Goal: Information Seeking & Learning: Find specific fact

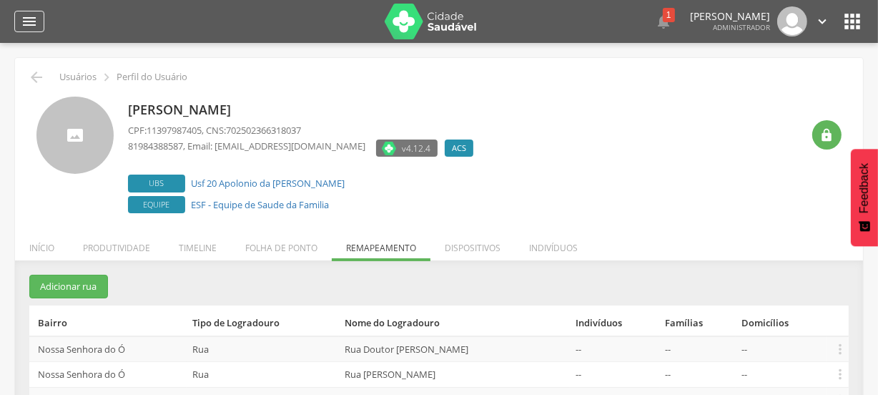
click at [29, 19] on icon "" at bounding box center [29, 21] width 17 height 17
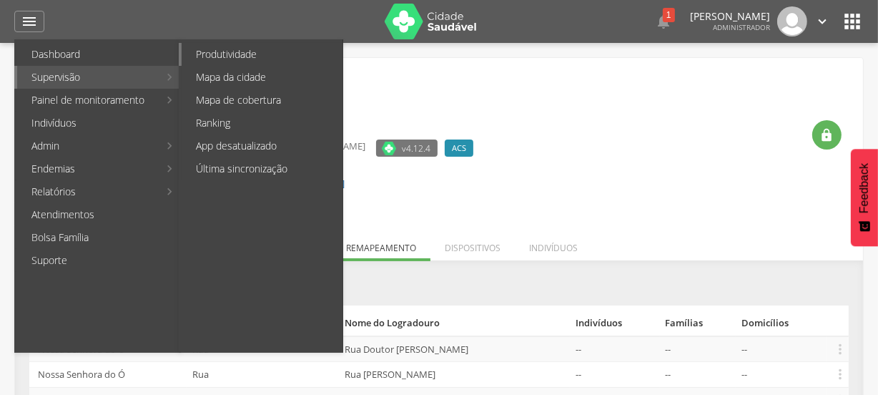
click at [232, 50] on link "Produtividade" at bounding box center [262, 54] width 161 height 23
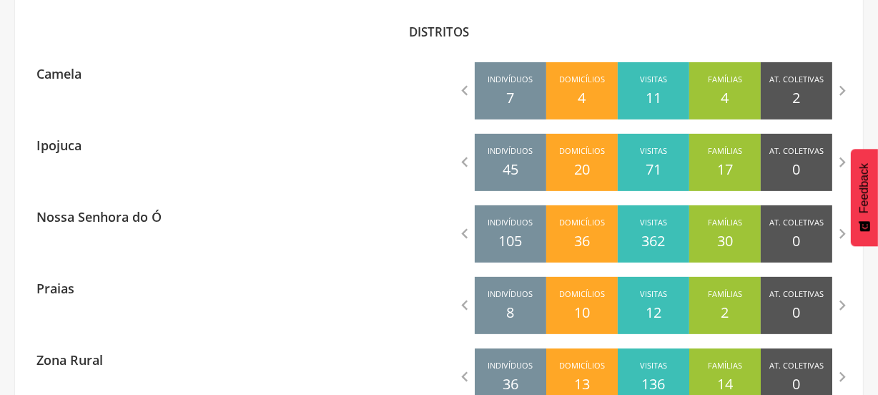
scroll to position [482, 0]
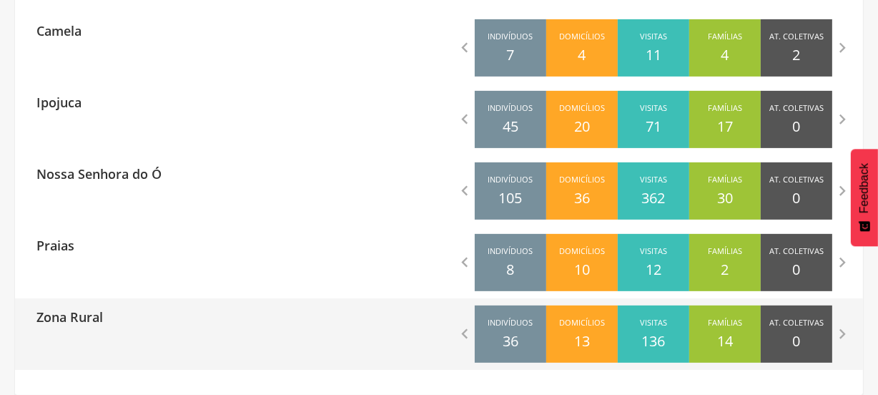
click at [88, 308] on p "Zona Rural" at bounding box center [69, 312] width 66 height 29
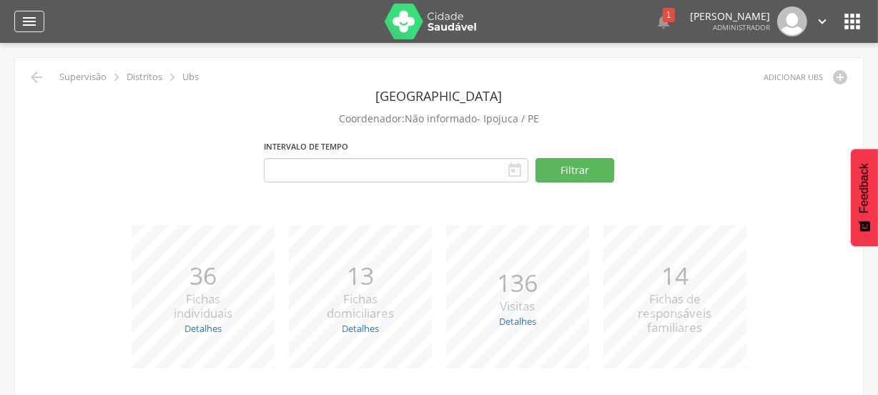
click at [24, 16] on icon "" at bounding box center [29, 21] width 17 height 17
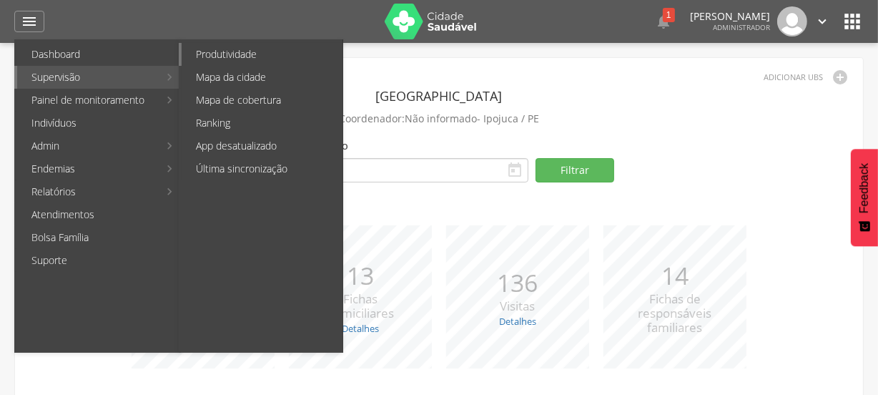
click at [232, 47] on link "Produtividade" at bounding box center [262, 54] width 161 height 23
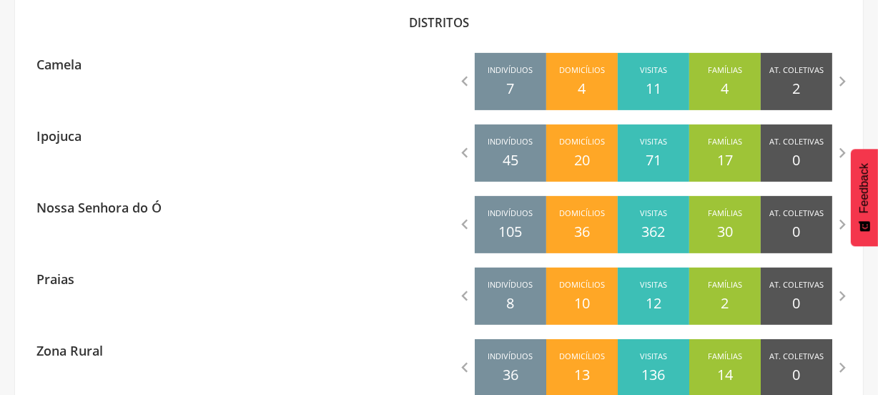
scroll to position [482, 0]
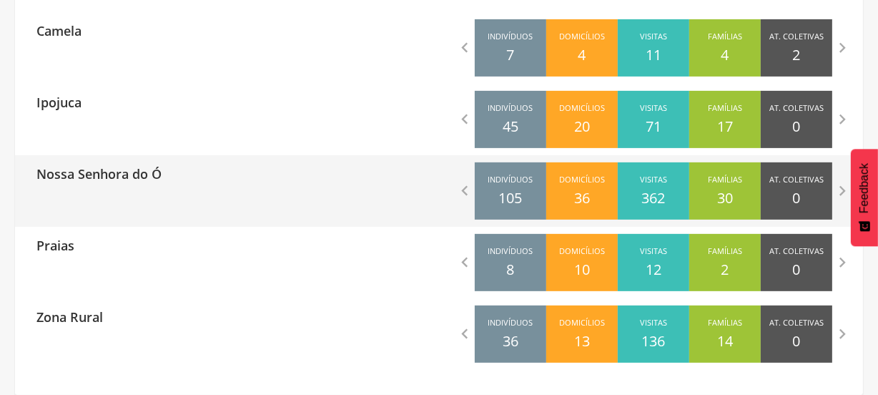
click at [164, 214] on div "Nossa Senhora do Ó  Indivíduos 105 Domicílios 36 Visitas 362 Famílias 30 At. C…" at bounding box center [439, 190] width 848 height 71
click at [367, 193] on div "Nossa Senhora do Ó  Indivíduos 105 Domicílios 36 Visitas 362 Famílias 30 At. C…" at bounding box center [439, 190] width 848 height 71
click at [461, 187] on icon "" at bounding box center [465, 191] width 20 height 20
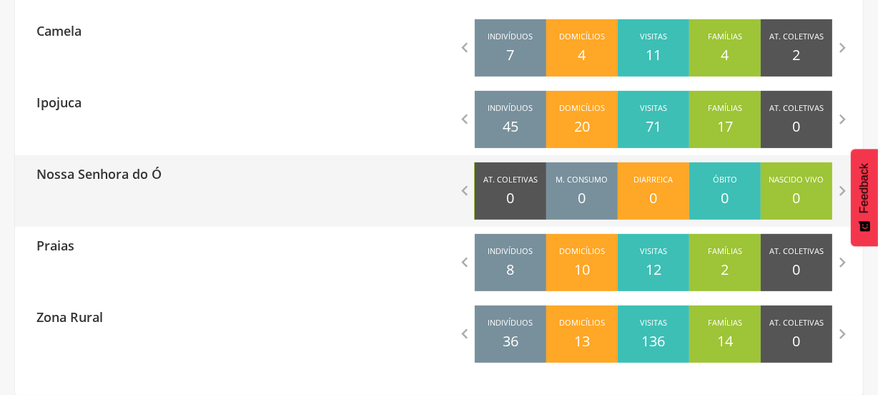
click at [102, 179] on p "Nossa Senhora do Ó" at bounding box center [98, 169] width 125 height 29
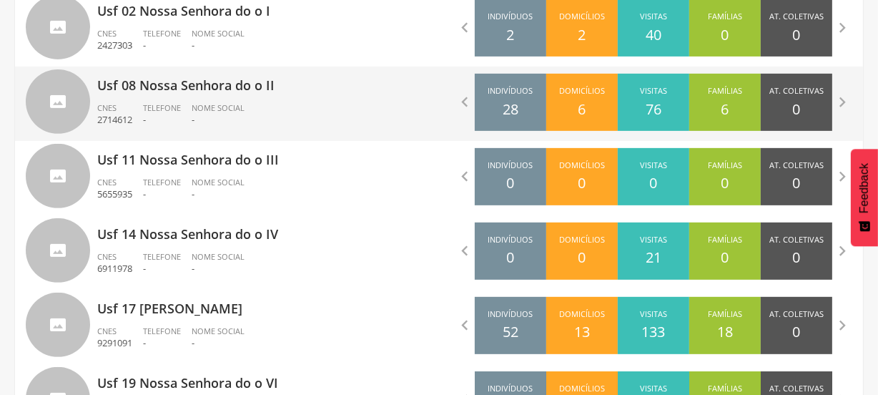
scroll to position [650, 0]
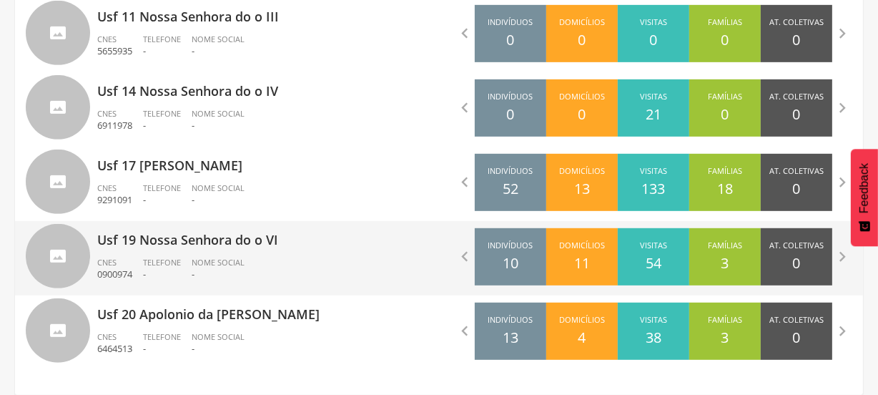
click at [146, 262] on span "Telefone" at bounding box center [162, 262] width 38 height 11
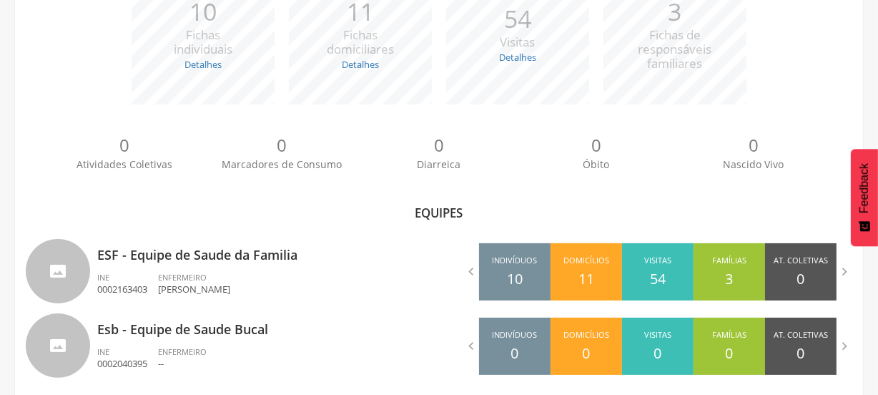
scroll to position [279, 0]
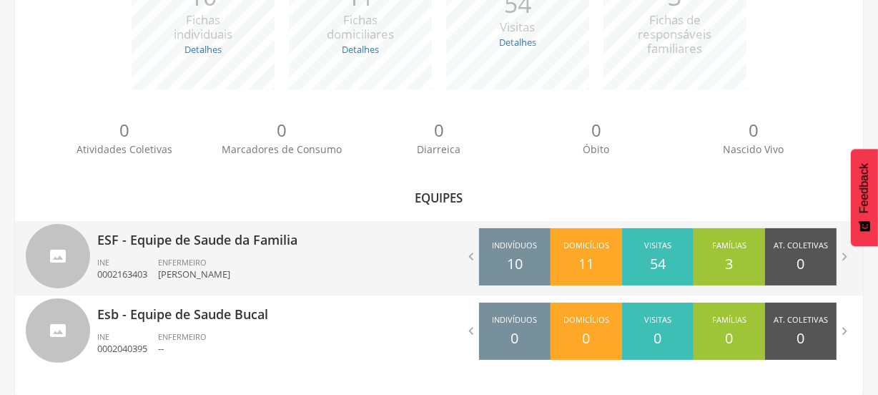
click at [257, 237] on p "ESF - Equipe de Saude da Familia" at bounding box center [262, 235] width 331 height 29
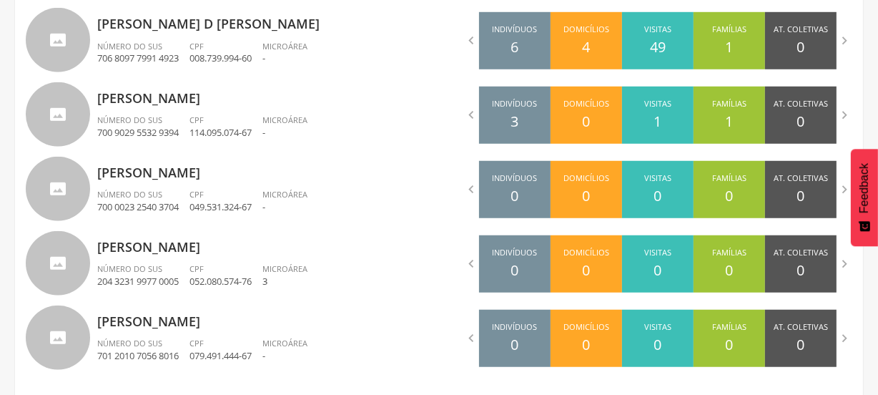
scroll to position [972, 0]
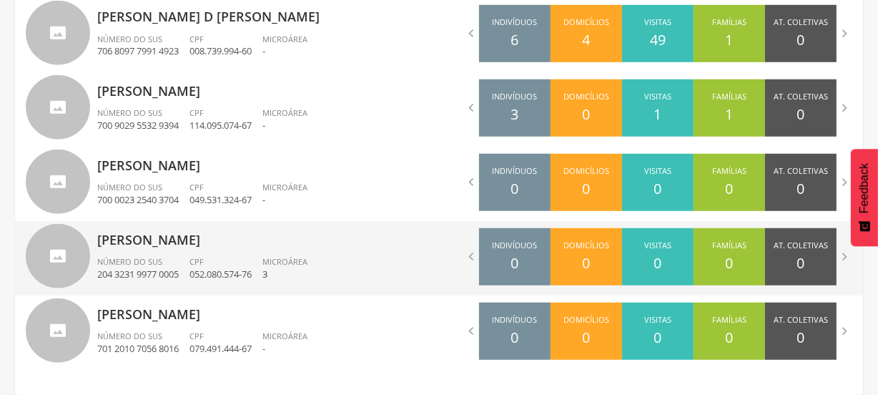
click at [233, 257] on div "CPF 052.080.574-76" at bounding box center [225, 268] width 73 height 24
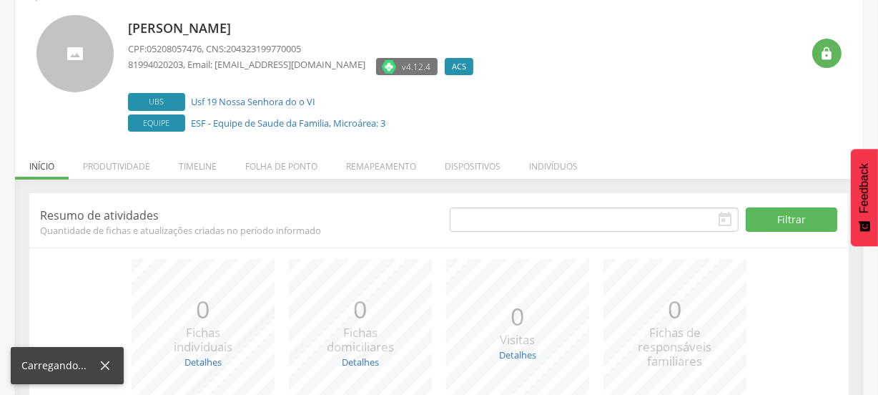
scroll to position [214, 0]
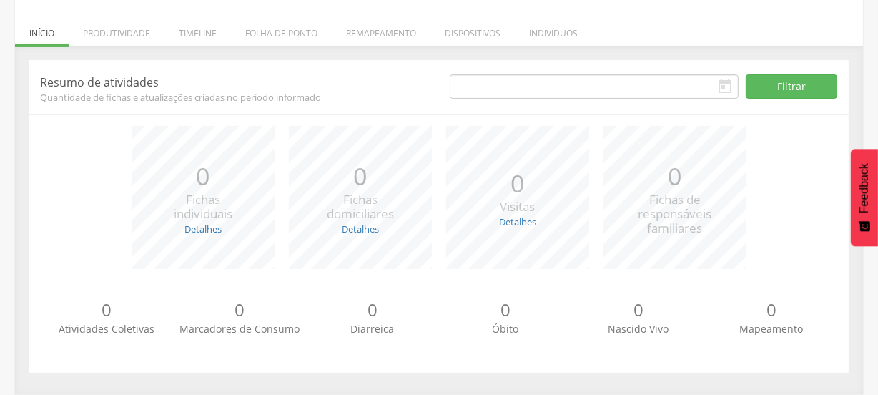
click at [365, 92] on span "Quantidade de fichas e atualizações criadas no período informado" at bounding box center [234, 97] width 388 height 13
click at [43, 127] on div "*** 0 Fichas individuais Detalhes Novas: 0 Atualizadas: 0 *** 0 Fichas domicili…" at bounding box center [439, 204] width 798 height 157
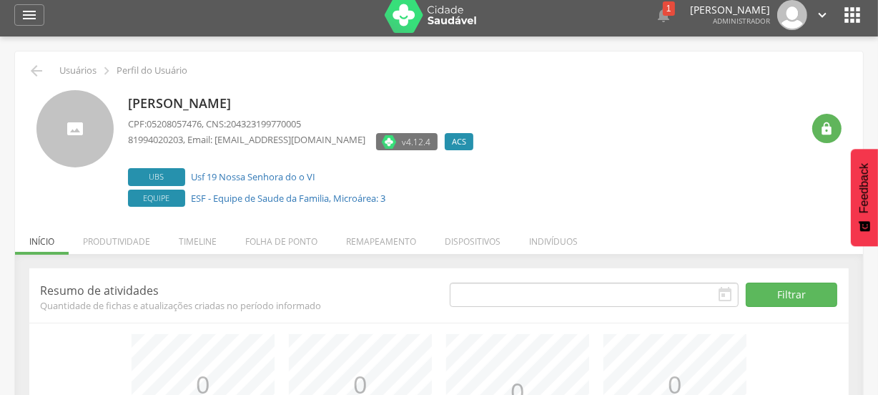
scroll to position [0, 0]
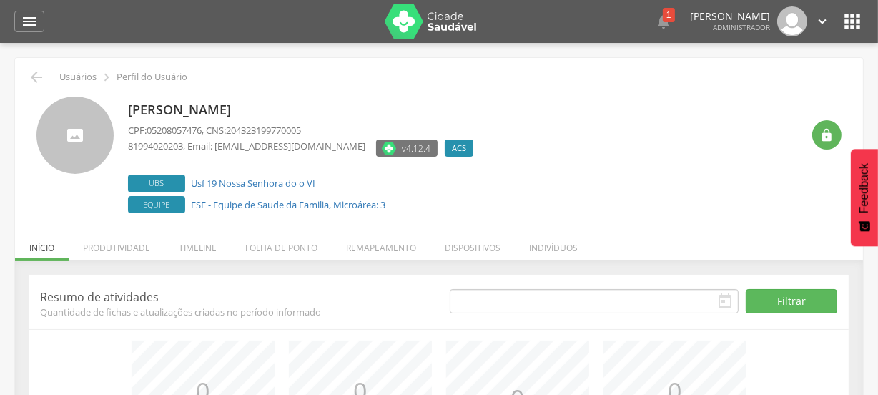
click at [11, 51] on div " Supervisão  Distritos  Ubs adicionar ubs  Distrito Nossa Senhora do Ó Coor…" at bounding box center [439, 240] width 878 height 395
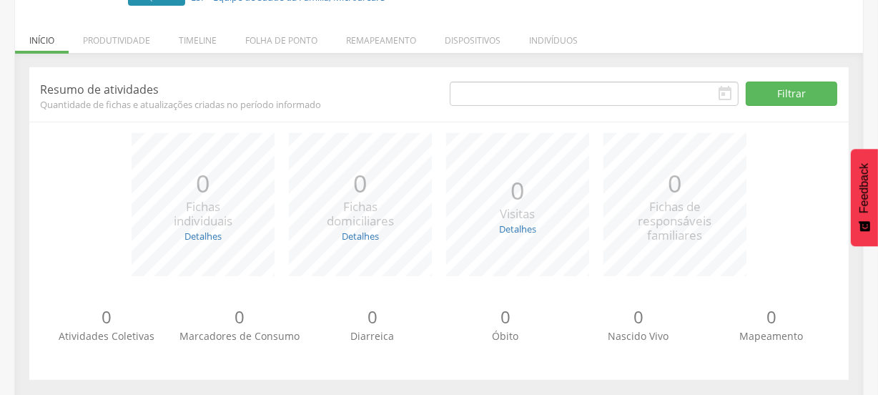
scroll to position [214, 0]
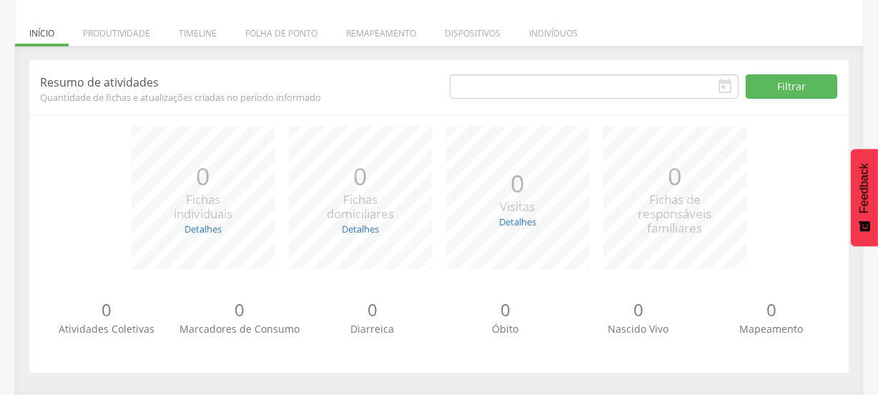
click at [13, 80] on div " Supervisão  Distritos  Ubs adicionar ubs  Distrito Nossa Senhora do Ó Coor…" at bounding box center [439, 25] width 878 height 395
click at [410, 74] on p "Resumo de atividades" at bounding box center [234, 82] width 388 height 16
click at [326, 71] on header "Resumo de atividades Quantidade de fichas e atualizações criadas no período inf…" at bounding box center [438, 87] width 819 height 33
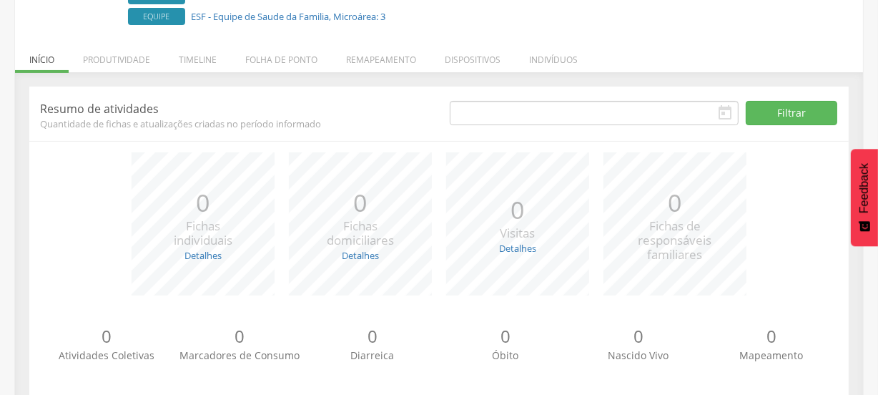
click at [366, 58] on div " Usuários  Perfil do Usuário [PERSON_NAME] CPF: 05208057476 , CNS: 2043231997…" at bounding box center [439, 145] width 848 height 550
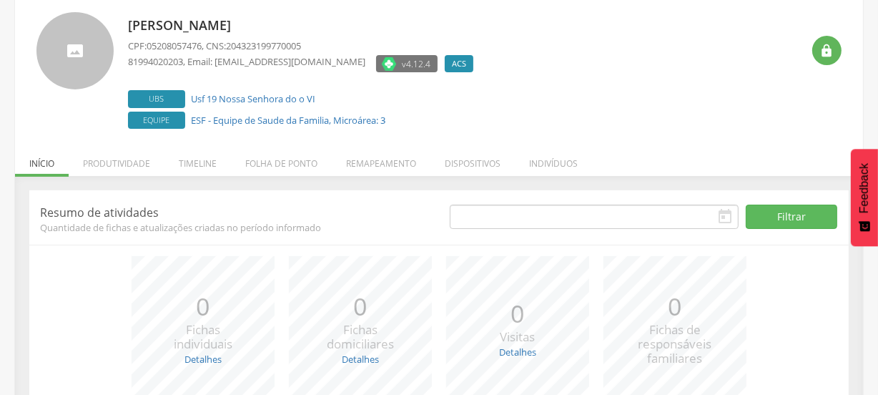
scroll to position [58, 0]
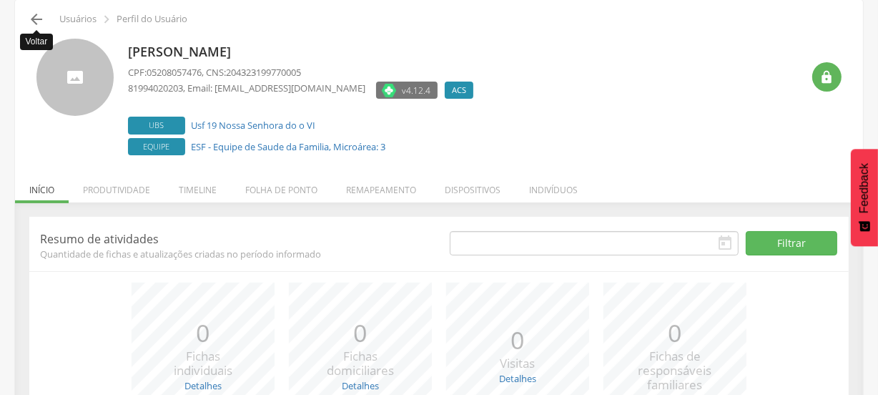
click at [31, 14] on icon "" at bounding box center [36, 19] width 17 height 17
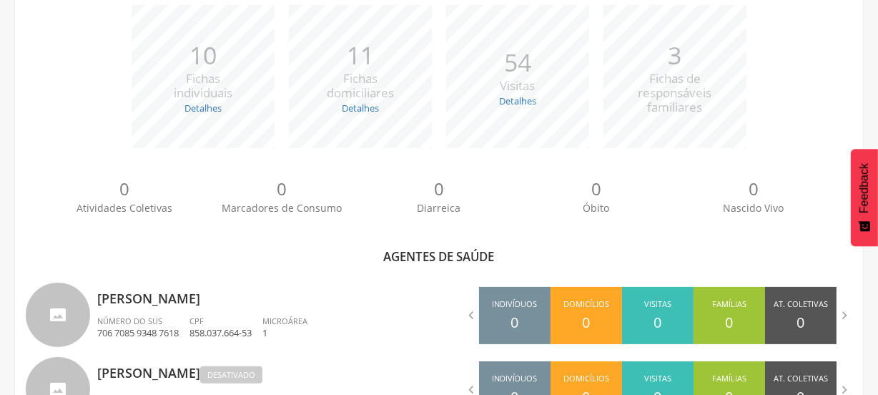
click at [61, 147] on div "*** 10 Fichas individuais Detalhes Novas: 0 Atualizadas: 10 *** 11 Fichas domic…" at bounding box center [439, 83] width 826 height 157
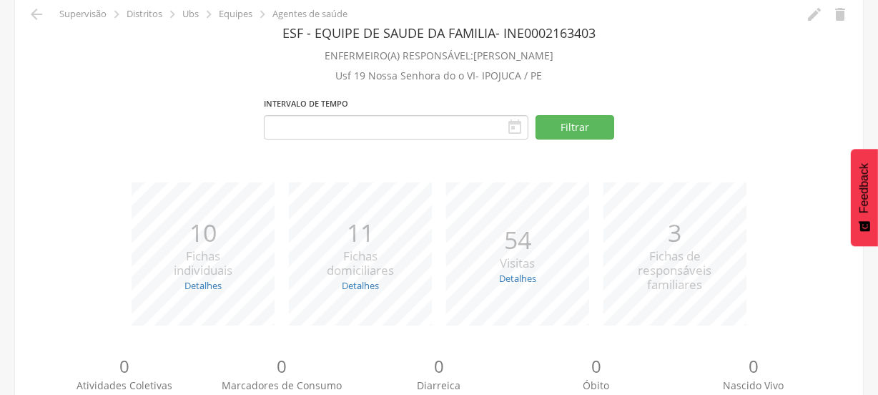
scroll to position [36, 0]
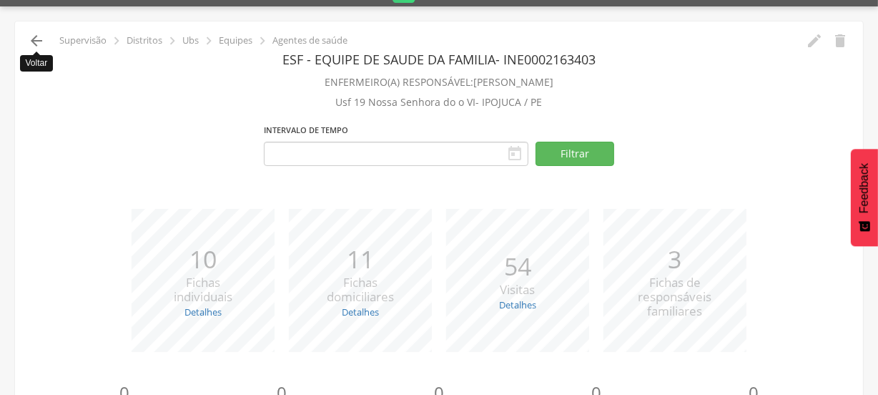
click at [36, 37] on icon "" at bounding box center [36, 40] width 17 height 17
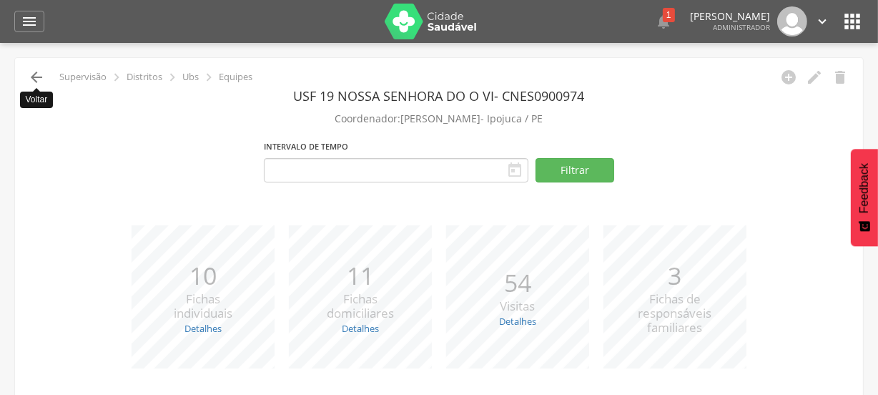
click at [36, 77] on icon "" at bounding box center [36, 77] width 17 height 17
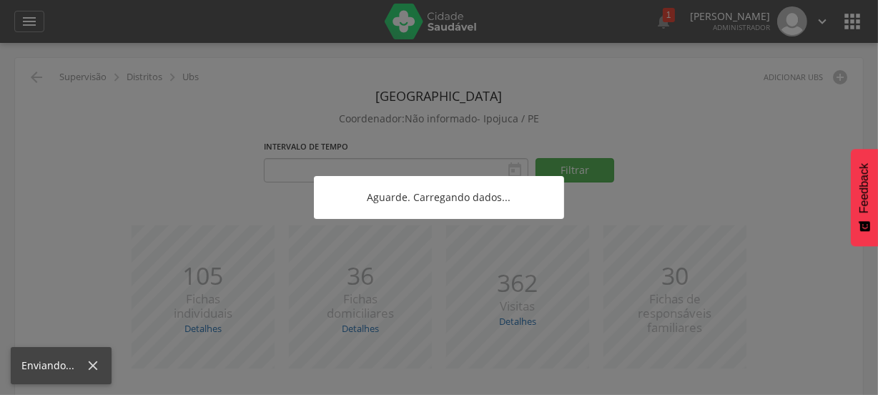
scroll to position [279, 0]
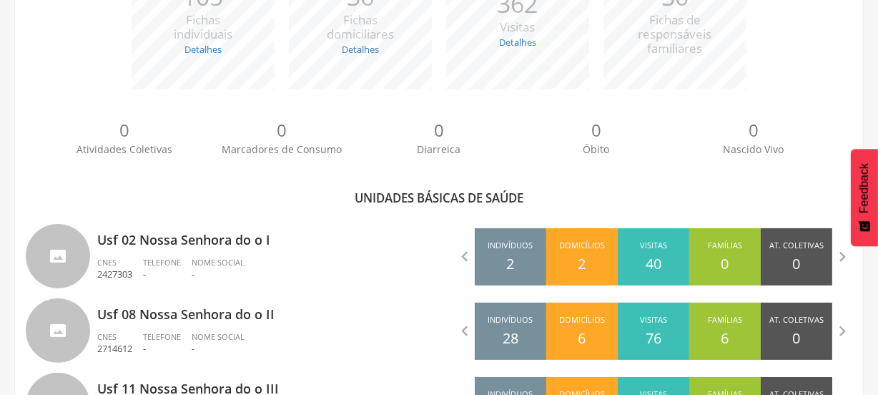
click at [31, 189] on div "Unidades básicas de saúde" at bounding box center [439, 197] width 826 height 17
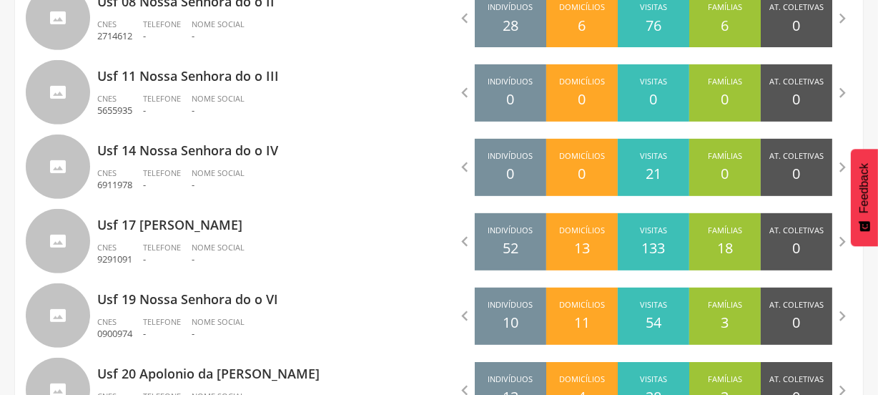
scroll to position [650, 0]
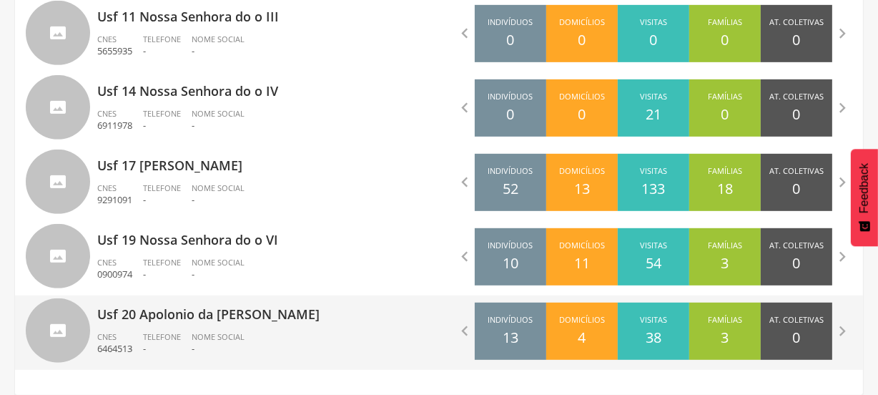
click at [259, 332] on ul "CNES 6464513 Telefone - Nome Social -" at bounding box center [262, 346] width 331 height 31
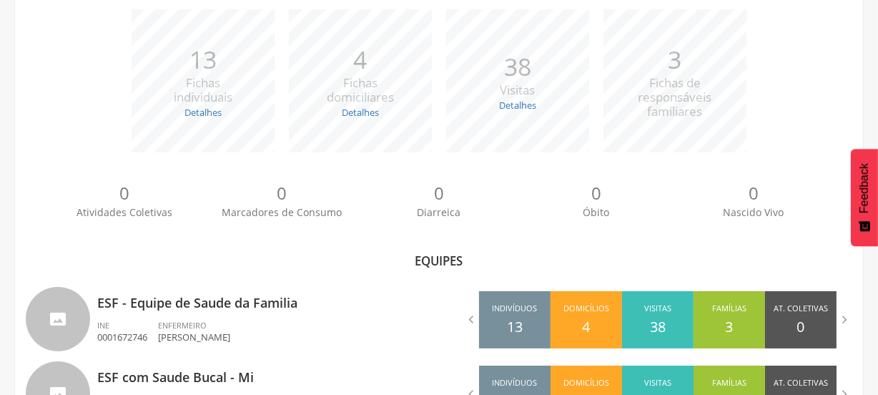
scroll to position [353, 0]
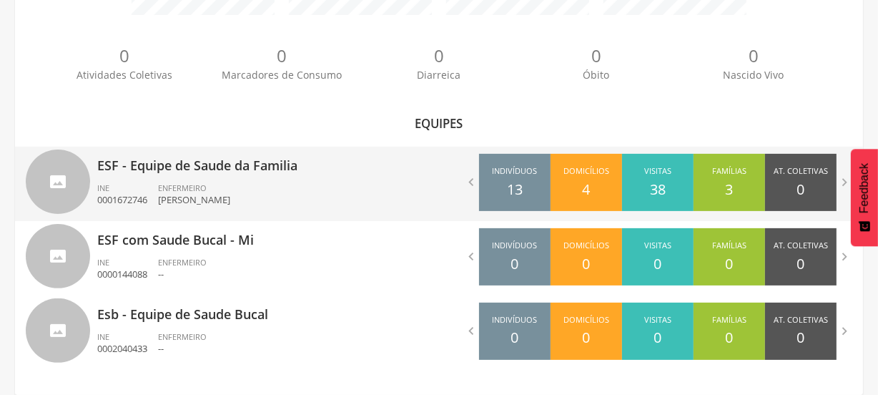
click at [163, 164] on p "ESF - Equipe de Saude da Familia" at bounding box center [262, 161] width 331 height 29
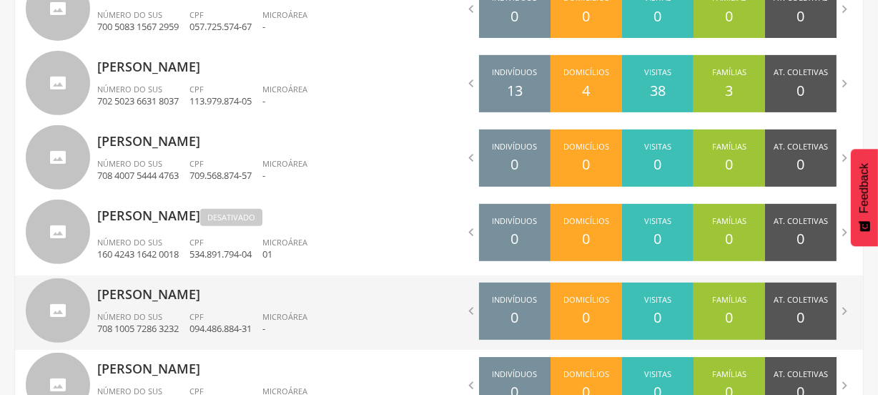
scroll to position [650, 0]
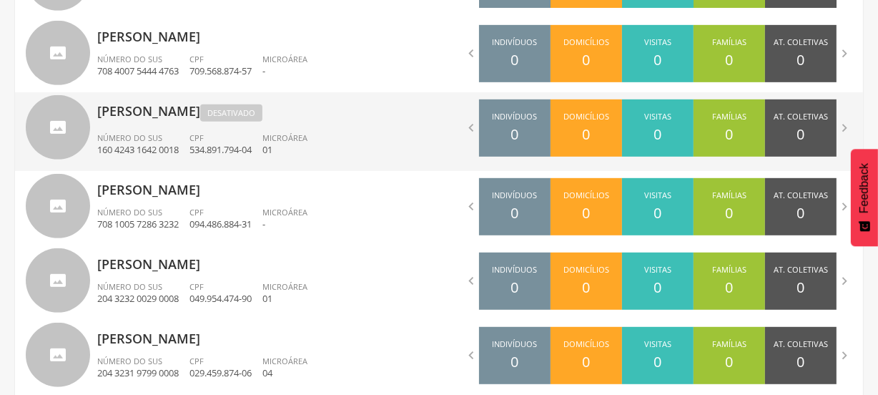
click at [379, 129] on div "[PERSON_NAME] Desativado Número do SUS 160 4243 1642 0018 CPF 534.891.794-04 Mi…" at bounding box center [262, 131] width 331 height 79
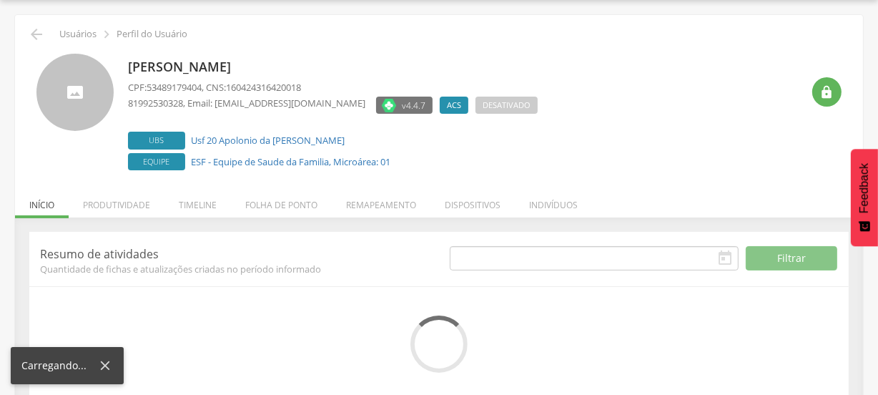
scroll to position [69, 0]
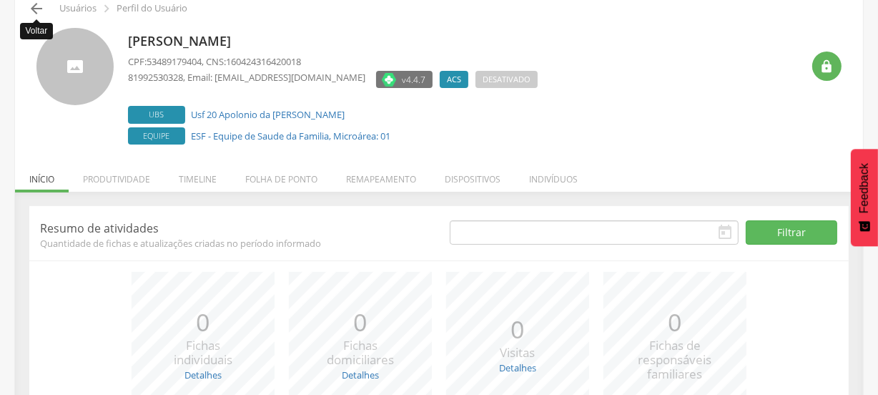
click at [36, 13] on icon "" at bounding box center [36, 8] width 17 height 17
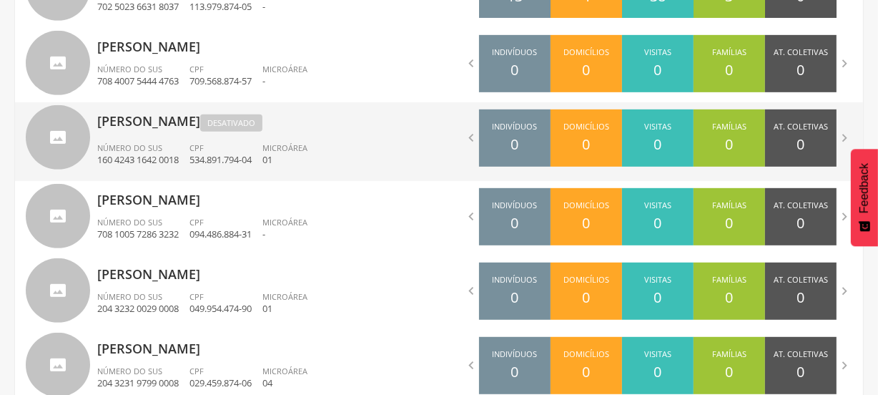
scroll to position [666, 0]
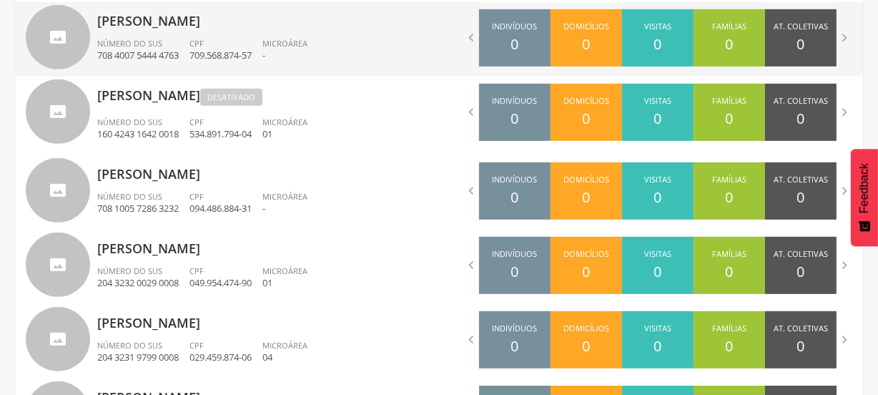
click at [201, 43] on span "CPF" at bounding box center [196, 43] width 14 height 11
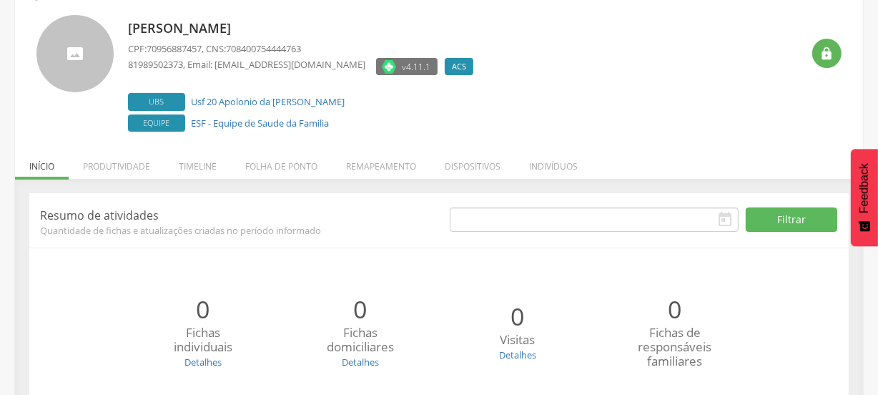
scroll to position [214, 0]
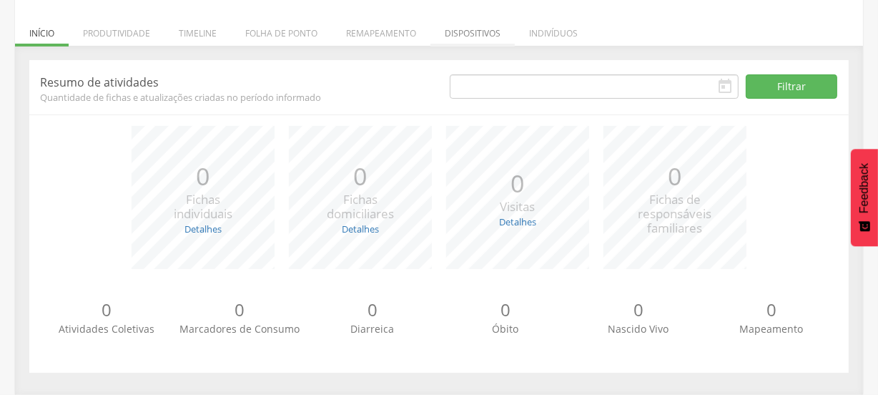
click at [462, 34] on li "Dispositivos" at bounding box center [472, 30] width 84 height 34
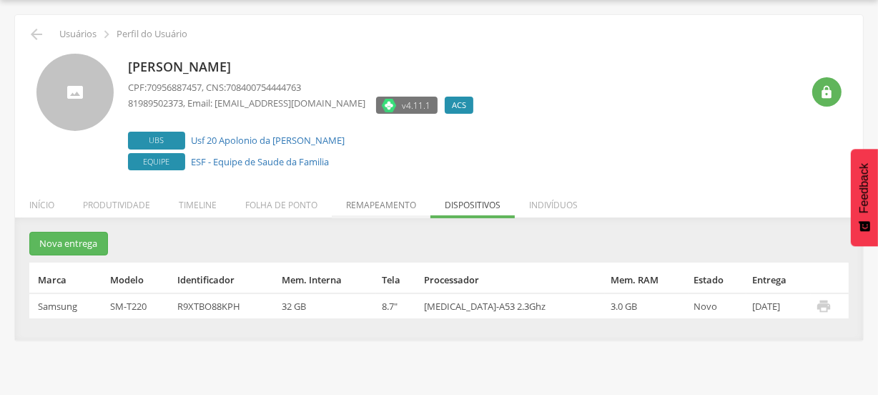
click at [357, 200] on li "Remapeamento" at bounding box center [381, 201] width 99 height 34
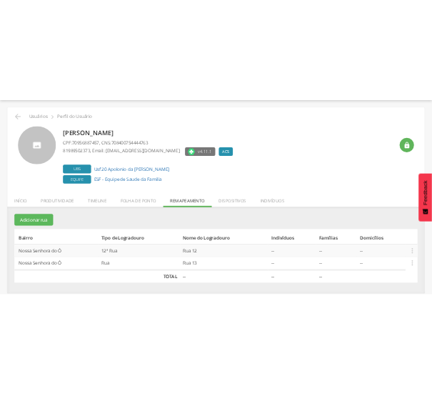
scroll to position [151, 0]
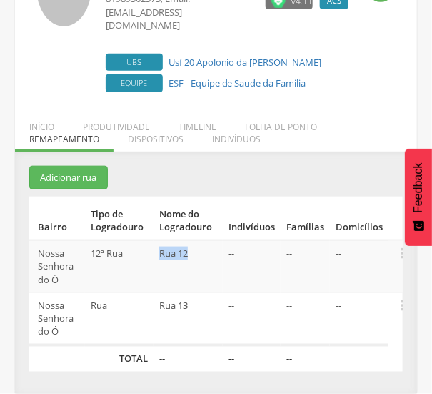
drag, startPoint x: 196, startPoint y: 256, endPoint x: 154, endPoint y: 253, distance: 42.3
click at [154, 253] on tr "[GEOGRAPHIC_DATA] 12ª Rua Rua 12 -- -- --  Editar Alocar famílias Desalocar fa…" at bounding box center [216, 266] width 374 height 52
copy tr "12ª [GEOGRAPHIC_DATA]"
drag, startPoint x: 194, startPoint y: 303, endPoint x: 147, endPoint y: 309, distance: 47.5
click at [147, 309] on tr "[GEOGRAPHIC_DATA] Rua Rua 13 -- -- --  Editar Alocar famílias Desalocar famíli…" at bounding box center [216, 318] width 374 height 53
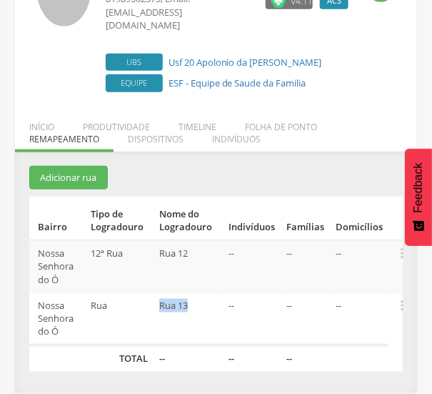
copy tr "Rua 13"
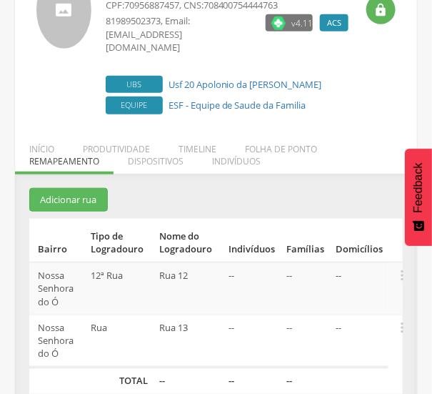
click at [161, 178] on div "Resumo de atividades Quantidade de fichas e atualizações criadas no período inf…" at bounding box center [216, 295] width 402 height 242
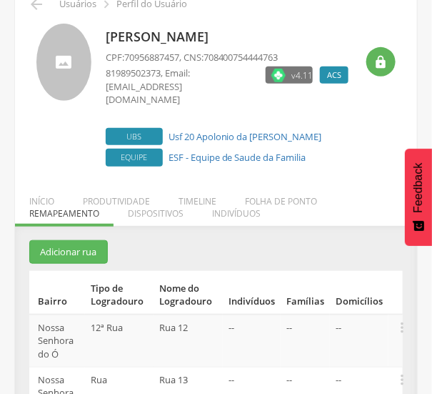
scroll to position [47, 0]
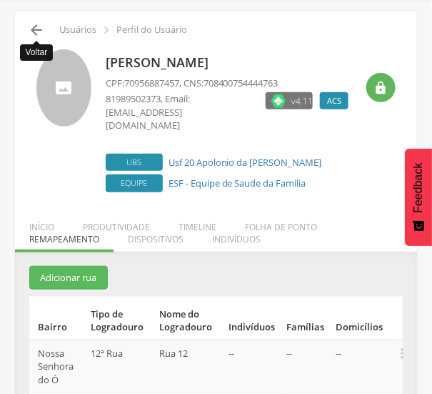
click at [36, 26] on icon "" at bounding box center [36, 29] width 17 height 17
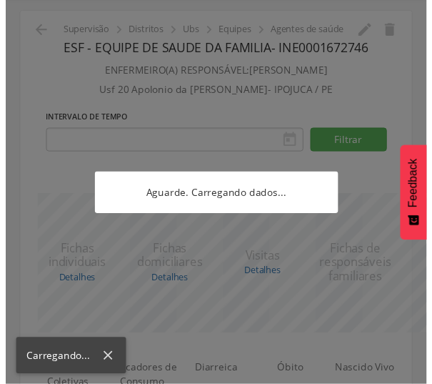
scroll to position [151, 0]
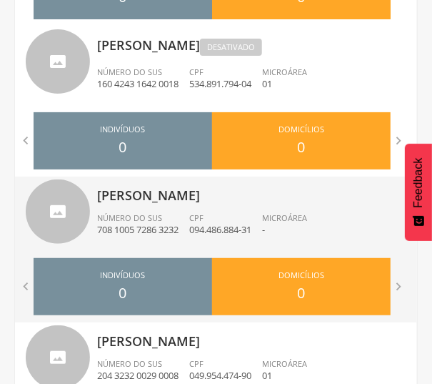
click at [137, 191] on p "[PERSON_NAME]" at bounding box center [252, 191] width 310 height 29
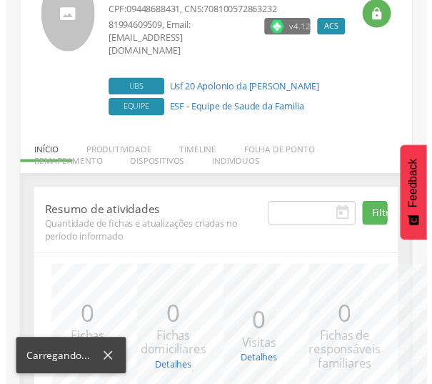
scroll to position [263, 0]
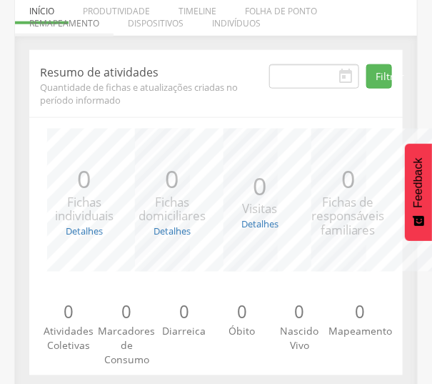
click at [86, 9] on li "Remapeamento" at bounding box center [64, 20] width 99 height 34
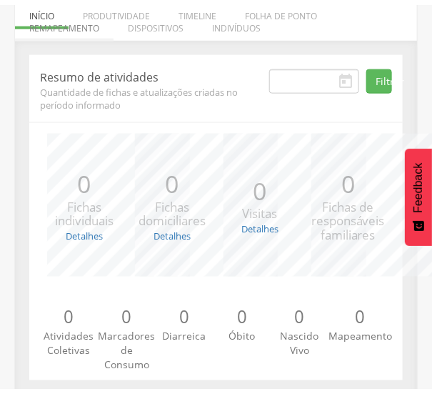
scroll to position [185, 0]
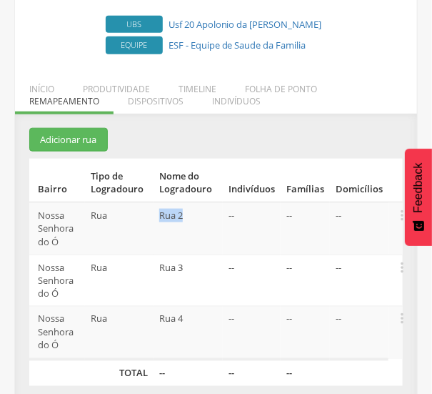
drag, startPoint x: 196, startPoint y: 208, endPoint x: 151, endPoint y: 205, distance: 45.1
click at [151, 205] on tr "[GEOGRAPHIC_DATA] Rua Rua 2 -- -- --  Editar Alocar famílias Desalocar família…" at bounding box center [216, 228] width 374 height 52
copy tr "Rua 2"
drag, startPoint x: 189, startPoint y: 254, endPoint x: 120, endPoint y: 257, distance: 68.7
click at [120, 257] on tr "[GEOGRAPHIC_DATA] Rua Rua 3 -- -- --  Editar Alocar famílias Desalocar família…" at bounding box center [216, 280] width 374 height 52
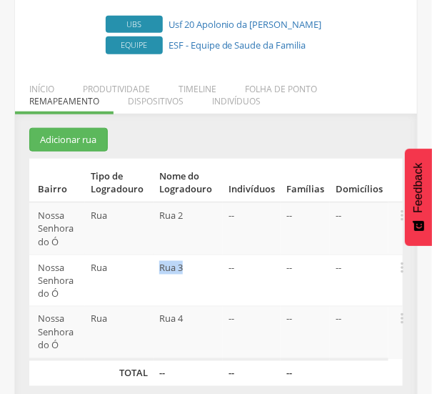
copy tr "Rua 3"
drag, startPoint x: 201, startPoint y: 307, endPoint x: 120, endPoint y: 308, distance: 80.8
click at [120, 308] on tr "[GEOGRAPHIC_DATA] Rua Rua 4 -- -- --  Editar Alocar famílias Desalocar família…" at bounding box center [216, 333] width 374 height 53
copy tr "Rua 4"
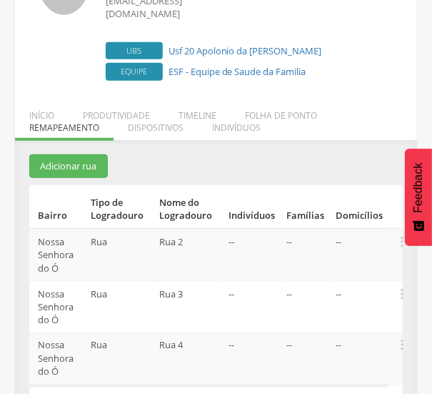
click at [337, 119] on div " Usuários  Perfil do Usuário [PERSON_NAME] CPF: 09448688431 , CNS: 7081005728…" at bounding box center [216, 166] width 402 height 535
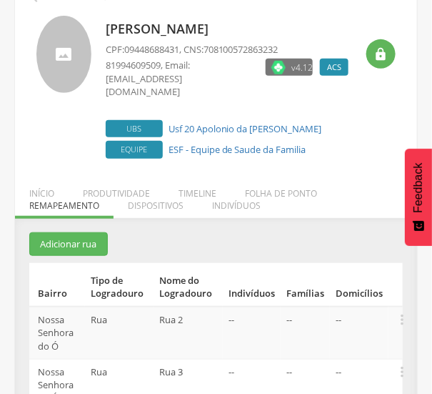
scroll to position [107, 0]
click at [301, 200] on div " Usuários  Perfil do Usuário [PERSON_NAME] CPF: 09448688431 , CNS: 7081005728…" at bounding box center [216, 244] width 402 height 535
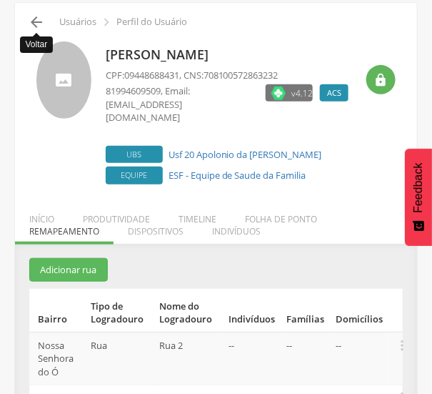
click at [37, 26] on icon "" at bounding box center [36, 22] width 17 height 17
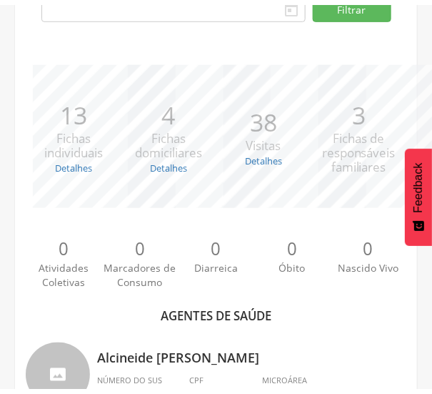
scroll to position [43, 0]
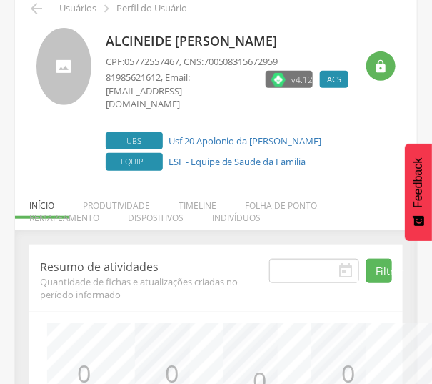
scroll to position [43, 0]
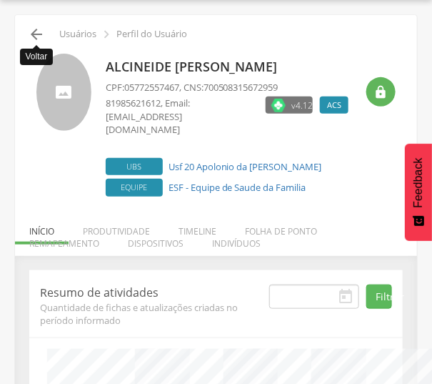
click at [36, 40] on icon "" at bounding box center [36, 34] width 17 height 17
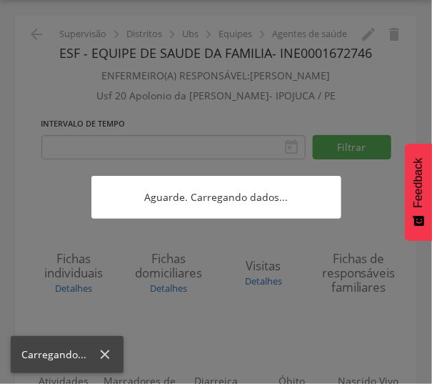
scroll to position [237, 0]
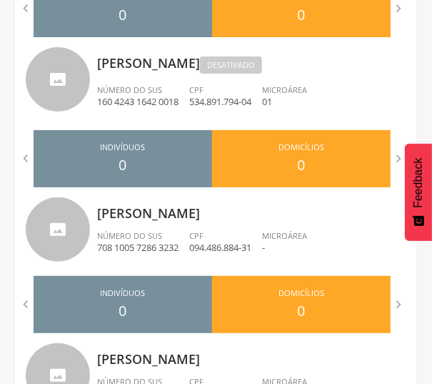
scroll to position [991, 0]
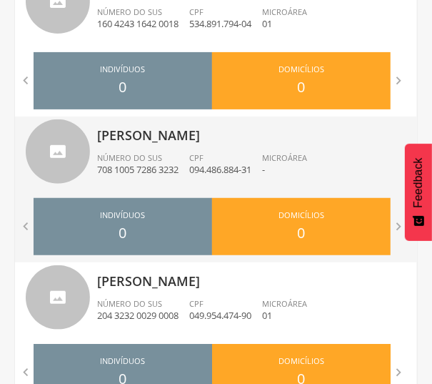
click at [154, 142] on p "[PERSON_NAME]" at bounding box center [252, 131] width 310 height 29
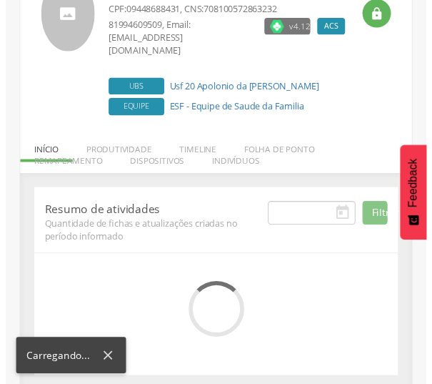
scroll to position [263, 0]
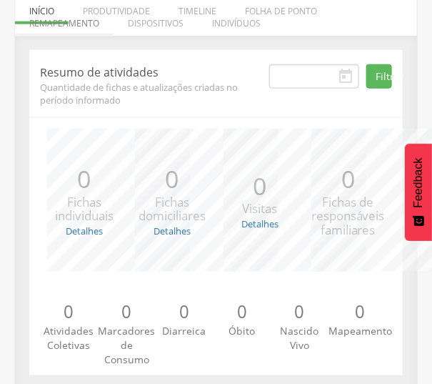
click at [82, 7] on li "Remapeamento" at bounding box center [64, 20] width 99 height 34
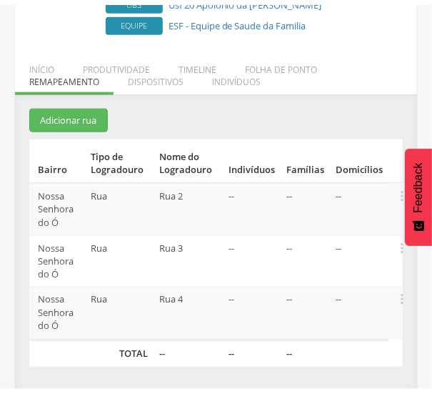
scroll to position [185, 0]
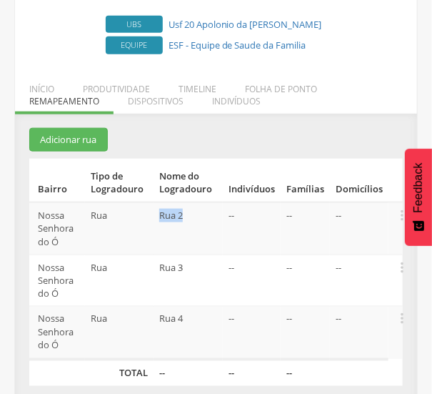
drag, startPoint x: 149, startPoint y: 203, endPoint x: 193, endPoint y: 202, distance: 43.6
click at [193, 202] on tr "[GEOGRAPHIC_DATA] Rua Rua 2 -- -- --  Editar Alocar famílias Desalocar família…" at bounding box center [216, 228] width 374 height 52
click at [247, 134] on div "Resumo de atividades Quantidade de fichas e atualizações criadas no período inf…" at bounding box center [216, 260] width 402 height 293
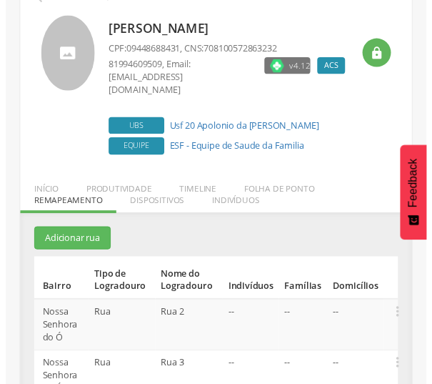
scroll to position [55, 0]
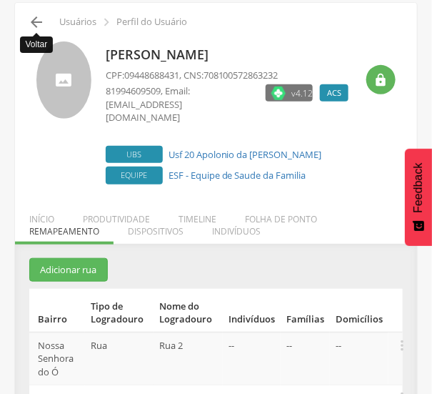
click at [36, 21] on icon "" at bounding box center [36, 22] width 17 height 17
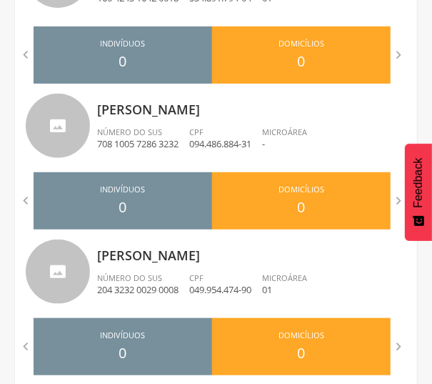
scroll to position [1043, 0]
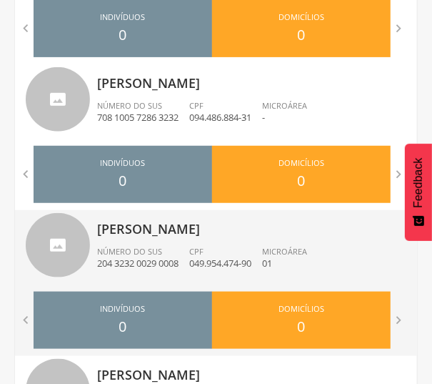
click at [187, 234] on p "[PERSON_NAME]" at bounding box center [252, 224] width 310 height 29
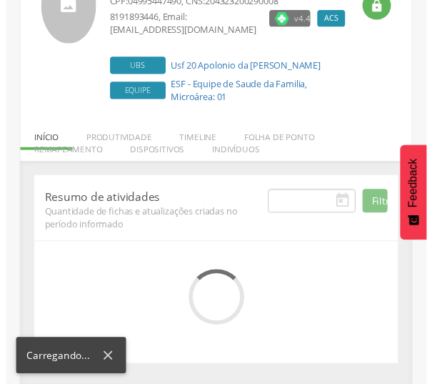
scroll to position [272, 0]
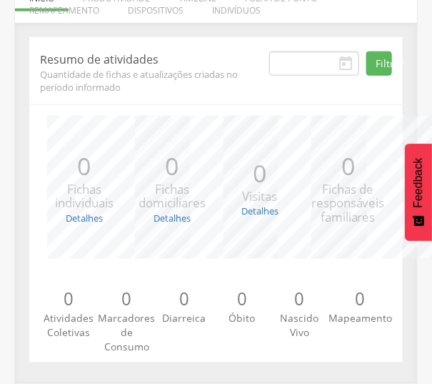
click at [30, 170] on div "Resumo de atividades Quantidade de fichas e atualizações criadas no período inf…" at bounding box center [216, 199] width 374 height 325
click at [91, 7] on li "Remapeamento" at bounding box center [64, 7] width 99 height 34
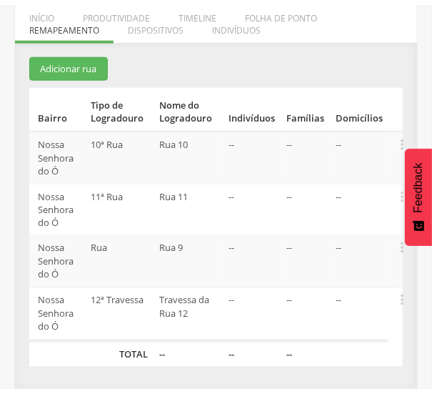
scroll to position [246, 0]
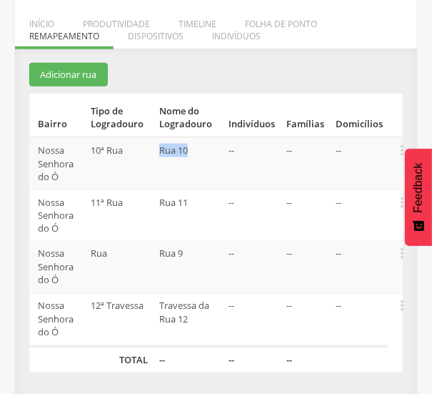
drag, startPoint x: 152, startPoint y: 146, endPoint x: 207, endPoint y: 150, distance: 55.2
click at [207, 150] on tr "[GEOGRAPHIC_DATA] Rua Rua 10 -- -- --  Editar Alocar famílias Desalocar famíli…" at bounding box center [216, 163] width 374 height 52
copy tr "10ª [GEOGRAPHIC_DATA]"
drag, startPoint x: 197, startPoint y: 207, endPoint x: 152, endPoint y: 200, distance: 45.5
click at [152, 200] on tr "[GEOGRAPHIC_DATA] 11ª Rua Rua 11 -- -- --  Editar Alocar famílias Desalocar fa…" at bounding box center [216, 215] width 374 height 52
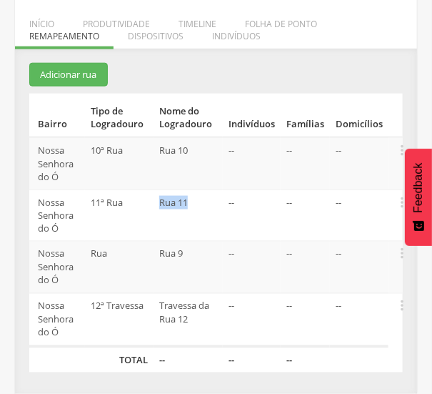
copy tr "11ª [GEOGRAPHIC_DATA]"
drag, startPoint x: 209, startPoint y: 256, endPoint x: 139, endPoint y: 254, distance: 70.8
click at [139, 254] on tr "[GEOGRAPHIC_DATA] Rua Rua 9 -- -- --  Editar Alocar famílias Desalocar família…" at bounding box center [216, 268] width 374 height 52
copy tr "Rua 9"
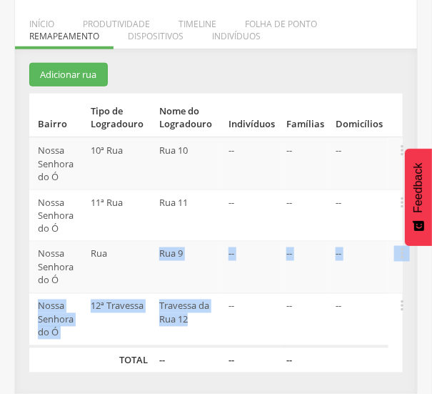
drag, startPoint x: 199, startPoint y: 321, endPoint x: 138, endPoint y: 288, distance: 69.7
click at [138, 288] on tbody "[GEOGRAPHIC_DATA] Rua 10 -- -- --  Editar Alocar famílias Desalocar famílias D…" at bounding box center [216, 241] width 374 height 209
click at [201, 305] on td "Travessa da Rua 12" at bounding box center [188, 320] width 69 height 53
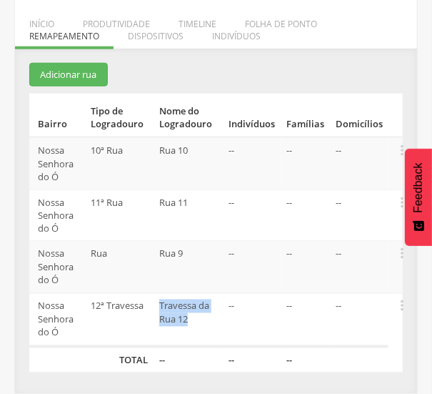
drag, startPoint x: 200, startPoint y: 321, endPoint x: 157, endPoint y: 297, distance: 49.6
click at [157, 297] on td "Travessa da Rua 12" at bounding box center [188, 320] width 69 height 53
copy td "Travessa da Rua 12"
click at [207, 372] on div "Resumo de atividades Quantidade de fichas e atualizações criadas no período inf…" at bounding box center [216, 228] width 402 height 331
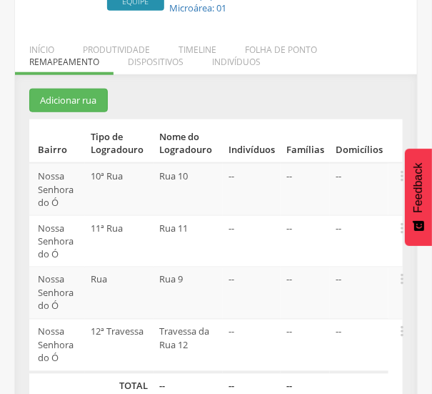
click at [172, 69] on div " Usuários  Perfil do Usuário [PERSON_NAME] CPF: 04995447490 , CNS: 2043232002…" at bounding box center [216, 129] width 402 height 582
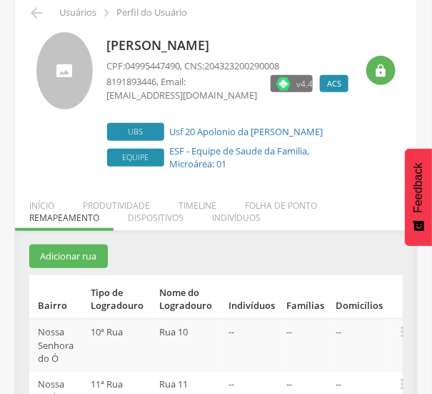
scroll to position [38, 0]
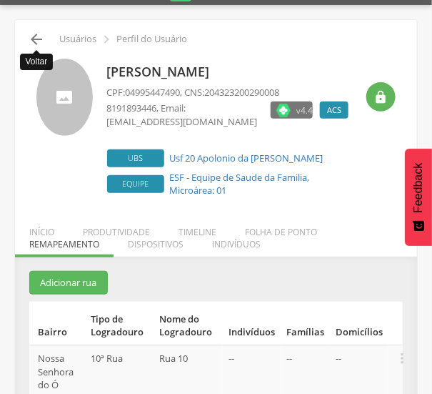
click at [33, 37] on icon "" at bounding box center [36, 39] width 17 height 17
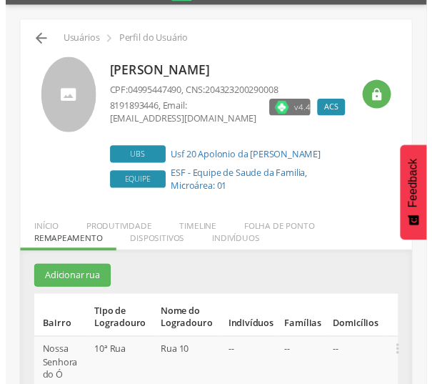
scroll to position [246, 0]
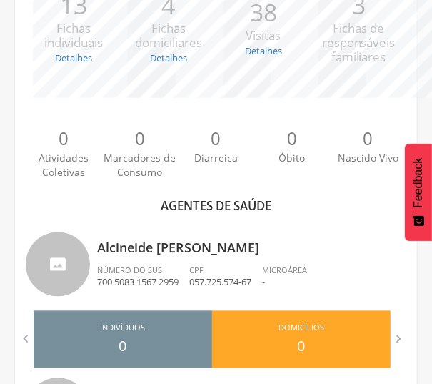
click at [43, 143] on div "*** 13 Fichas individuais Detalhes Novas: 0 Atualizadas: 13 *** 4 Fichas domici…" at bounding box center [216, 73] width 381 height 236
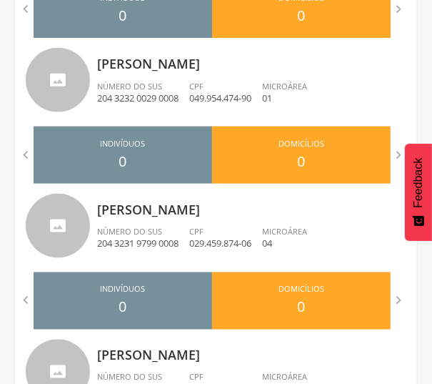
scroll to position [1234, 0]
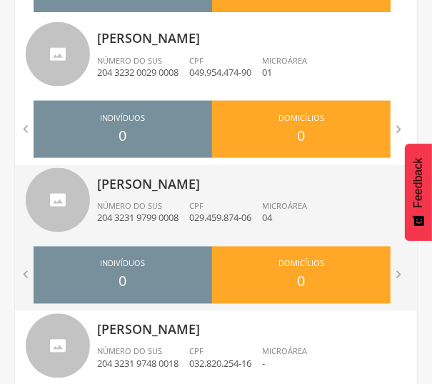
click at [201, 202] on span "CPF" at bounding box center [196, 206] width 14 height 11
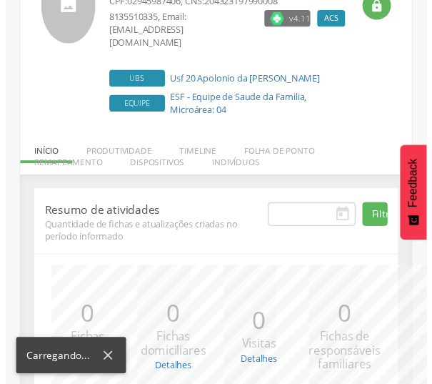
scroll to position [272, 0]
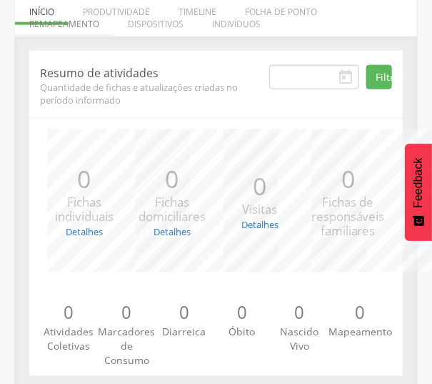
click at [84, 9] on li "Remapeamento" at bounding box center [64, 21] width 99 height 34
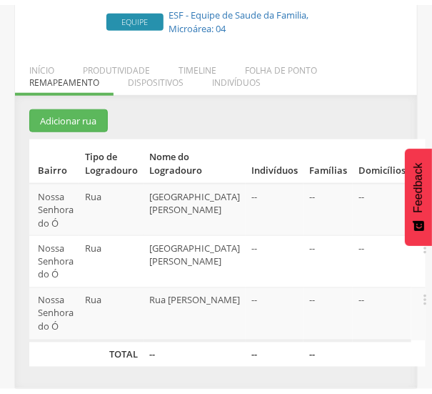
scroll to position [194, 0]
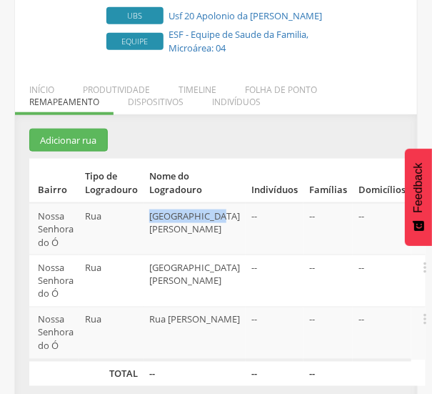
drag, startPoint x: 154, startPoint y: 195, endPoint x: 205, endPoint y: 219, distance: 56.0
click at [205, 219] on tr "[GEOGRAPHIC_DATA] [GEOGRAPHIC_DATA] -- -- --  Editar Alocar famílias Desalocar…" at bounding box center [227, 229] width 397 height 52
copy tr "[GEOGRAPHIC_DATA][PERSON_NAME]"
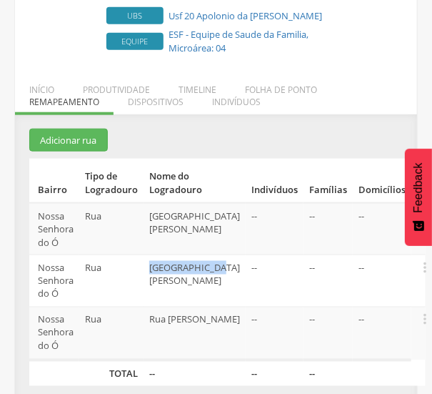
drag, startPoint x: 201, startPoint y: 269, endPoint x: 150, endPoint y: 254, distance: 53.1
click at [150, 255] on tr "[GEOGRAPHIC_DATA] [GEOGRAPHIC_DATA][PERSON_NAME] -- -- --  Editar Alocar famíl…" at bounding box center [227, 281] width 397 height 52
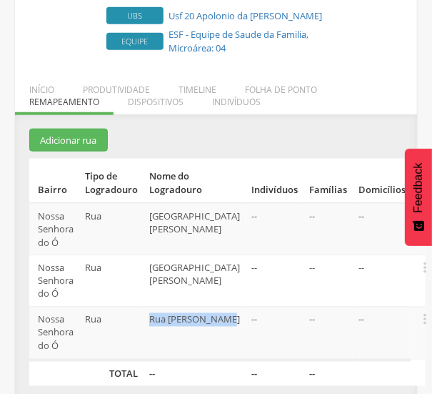
drag, startPoint x: 202, startPoint y: 320, endPoint x: 159, endPoint y: 304, distance: 45.7
click at [159, 307] on td "Rua [PERSON_NAME]" at bounding box center [195, 333] width 102 height 53
click at [170, 124] on div " Usuários  Perfil do Usuário [PERSON_NAME] CPF: 02945987406 , CNS: 2043231979…" at bounding box center [216, 135] width 402 height 543
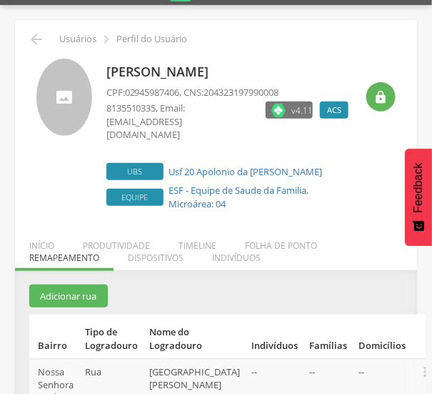
scroll to position [12, 0]
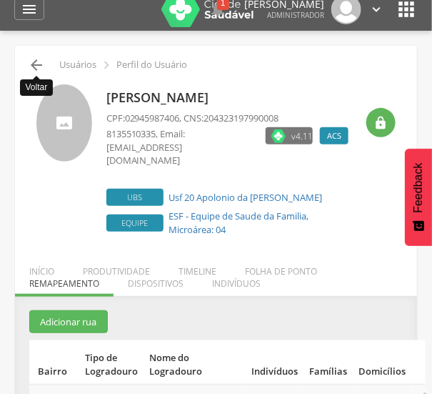
click at [35, 65] on icon "" at bounding box center [36, 64] width 17 height 17
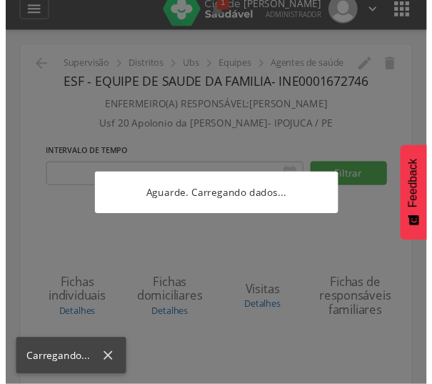
scroll to position [194, 0]
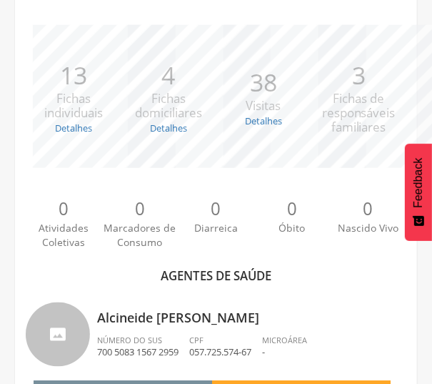
click at [50, 209] on div "0 Atividades Coletivas 0 Marcadores de Consumo 0 Diarreica 0 Óbito 0 Nascido Vi…" at bounding box center [216, 221] width 381 height 79
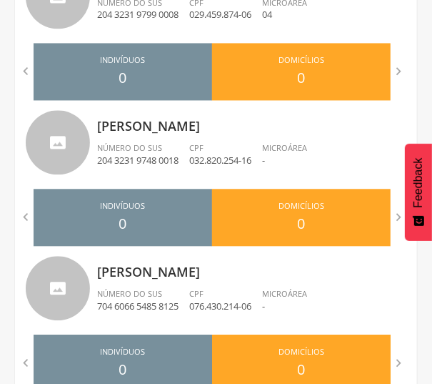
scroll to position [1412, 0]
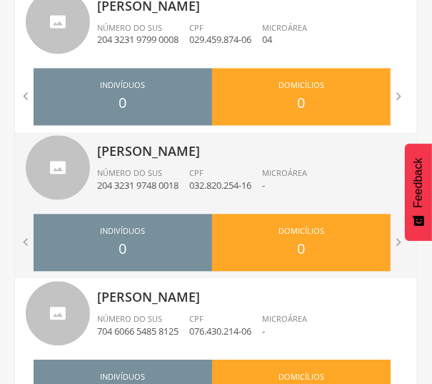
click at [154, 174] on span "Número do SUS" at bounding box center [129, 173] width 65 height 11
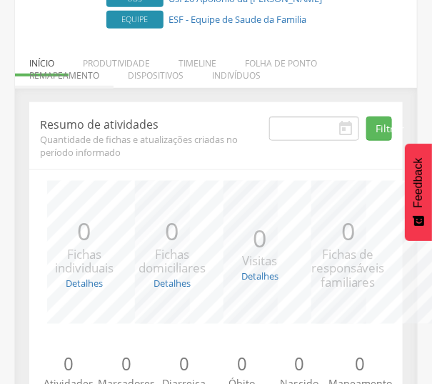
click at [89, 57] on li "Remapeamento" at bounding box center [64, 72] width 99 height 34
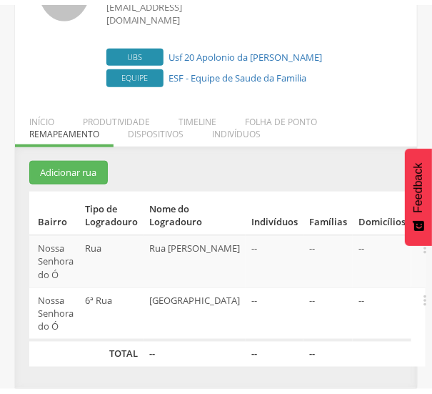
scroll to position [133, 0]
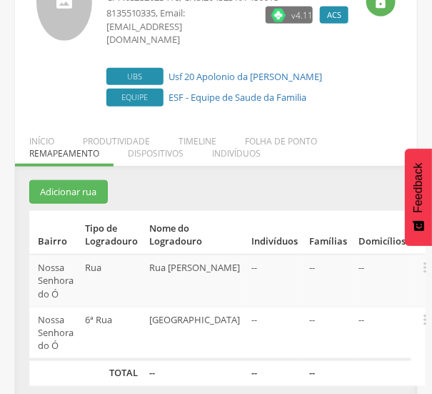
drag, startPoint x: 200, startPoint y: 284, endPoint x: 158, endPoint y: 248, distance: 55.3
click at [158, 254] on td "Rua [PERSON_NAME]" at bounding box center [195, 280] width 102 height 52
drag, startPoint x: 219, startPoint y: 305, endPoint x: 151, endPoint y: 310, distance: 68.8
click at [151, 310] on tr "Nossa Senhora do Ó 6ª [GEOGRAPHIC_DATA] -- -- --  Editar Alocar famílias Desal…" at bounding box center [227, 333] width 397 height 53
click at [251, 307] on td "--" at bounding box center [275, 333] width 58 height 53
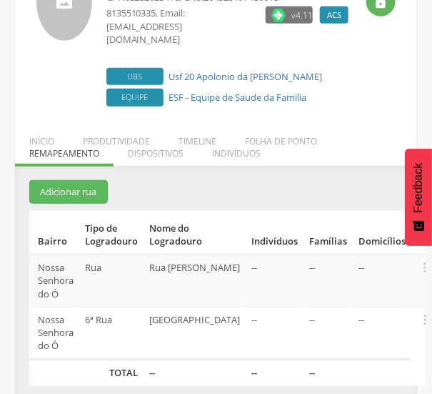
click at [200, 162] on div " Usuários  Perfil do Usuário [PERSON_NAME] CPF: 03282025416 , CNS: 2043231974…" at bounding box center [216, 166] width 402 height 483
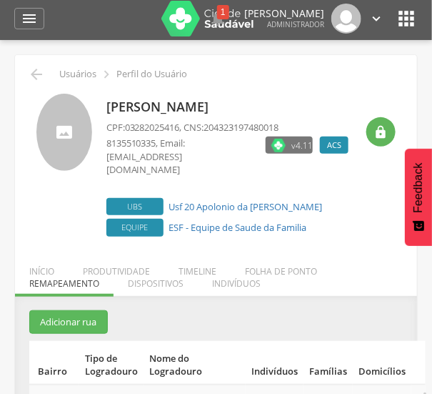
scroll to position [0, 0]
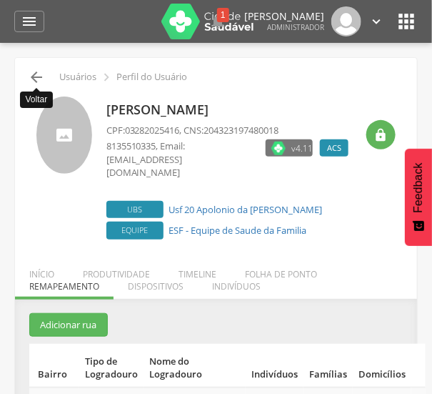
click at [37, 78] on icon "" at bounding box center [36, 77] width 17 height 17
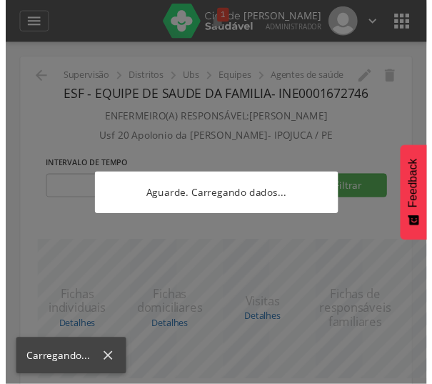
scroll to position [133, 0]
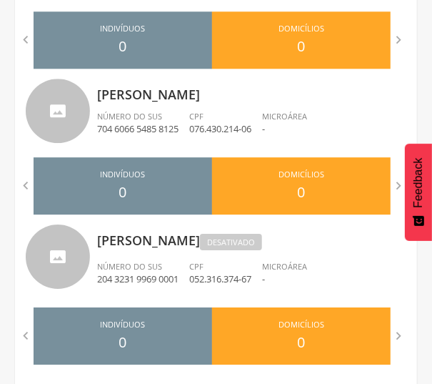
scroll to position [1646, 0]
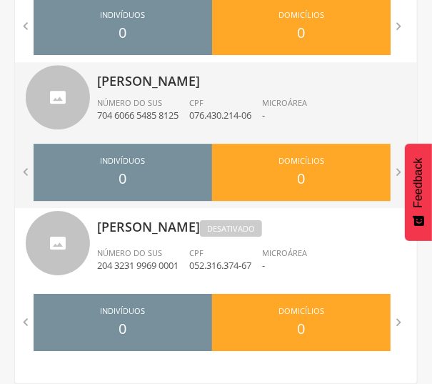
click at [164, 163] on div "Indivíduos 0" at bounding box center [123, 172] width 179 height 57
click at [164, 69] on p "[PERSON_NAME]" at bounding box center [252, 76] width 310 height 29
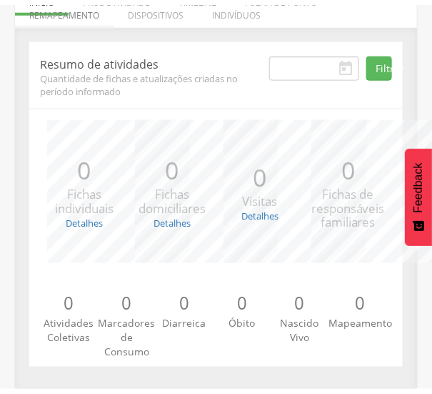
scroll to position [237, 0]
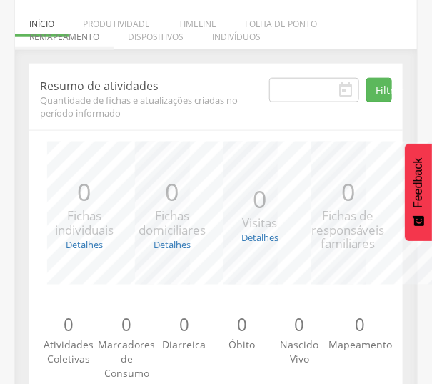
click at [85, 31] on li "Remapeamento" at bounding box center [64, 33] width 99 height 34
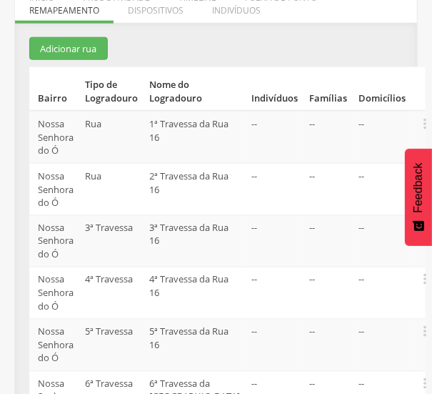
click at [27, 112] on div "Resumo de atividades Quantidade de fichas e atualizações criadas no período inf…" at bounding box center [216, 306] width 402 height 539
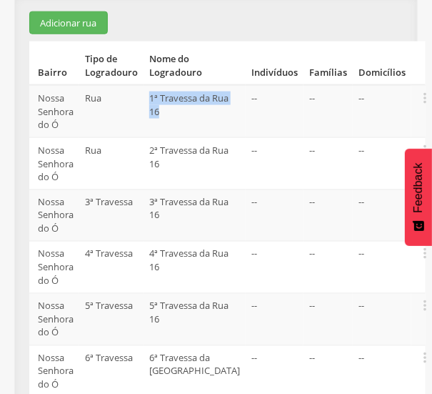
drag, startPoint x: 153, startPoint y: 91, endPoint x: 210, endPoint y: 113, distance: 61.1
click at [210, 113] on tr "[GEOGRAPHIC_DATA] da Rua 16 -- -- --  Editar Alocar famílias Desalocar família…" at bounding box center [227, 111] width 397 height 52
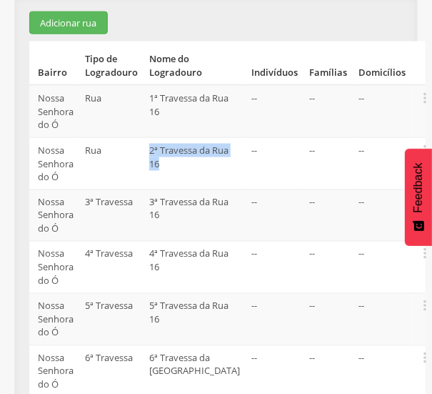
drag, startPoint x: 160, startPoint y: 149, endPoint x: 207, endPoint y: 167, distance: 50.7
click at [207, 167] on td "2ª Travessa da Rua 16" at bounding box center [195, 164] width 102 height 52
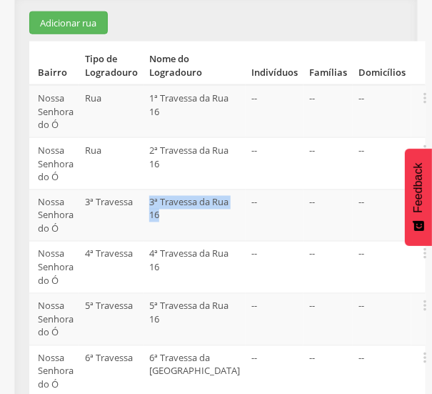
drag, startPoint x: 159, startPoint y: 199, endPoint x: 208, endPoint y: 217, distance: 52.5
click at [208, 217] on td "3ª Travessa da Rua 16" at bounding box center [195, 215] width 102 height 52
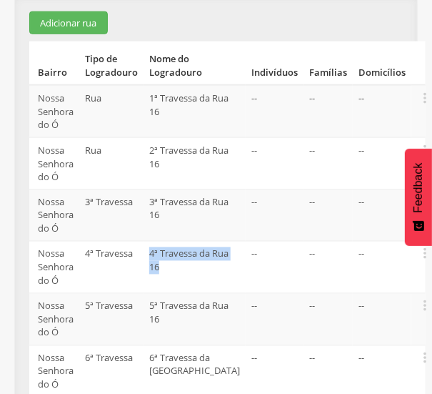
drag, startPoint x: 159, startPoint y: 252, endPoint x: 207, endPoint y: 271, distance: 52.0
click at [207, 271] on td "4ª Travessa da Rua 16" at bounding box center [195, 268] width 102 height 52
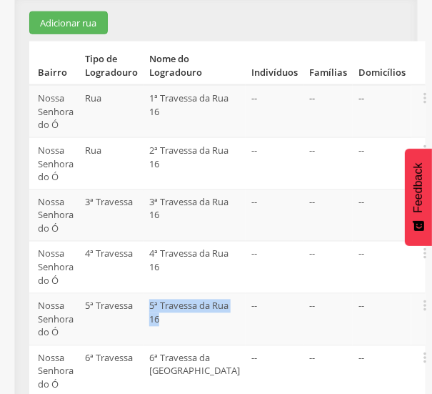
drag, startPoint x: 159, startPoint y: 293, endPoint x: 217, endPoint y: 321, distance: 64.3
click at [217, 321] on td "5ª Travessa da Rua 16" at bounding box center [195, 320] width 102 height 52
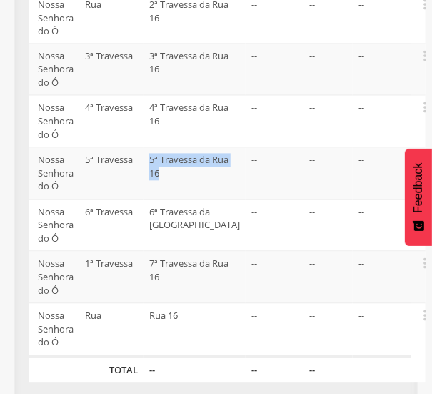
scroll to position [444, 0]
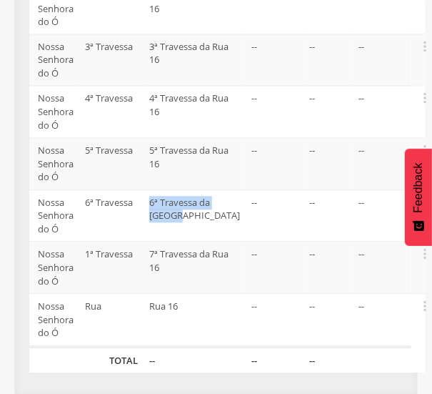
drag, startPoint x: 161, startPoint y: 199, endPoint x: 219, endPoint y: 229, distance: 64.9
click at [219, 229] on td "6ª Travessa da [GEOGRAPHIC_DATA]" at bounding box center [195, 216] width 102 height 52
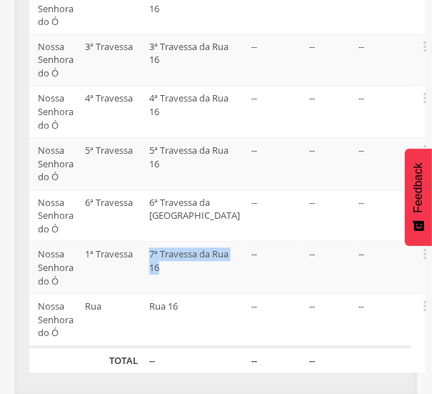
drag, startPoint x: 159, startPoint y: 247, endPoint x: 222, endPoint y: 274, distance: 68.8
click at [222, 274] on td "7ª Travessa da Rua 16" at bounding box center [195, 268] width 102 height 52
drag, startPoint x: 157, startPoint y: 302, endPoint x: 222, endPoint y: 307, distance: 65.2
click at [222, 307] on td "Rua 16" at bounding box center [195, 321] width 102 height 53
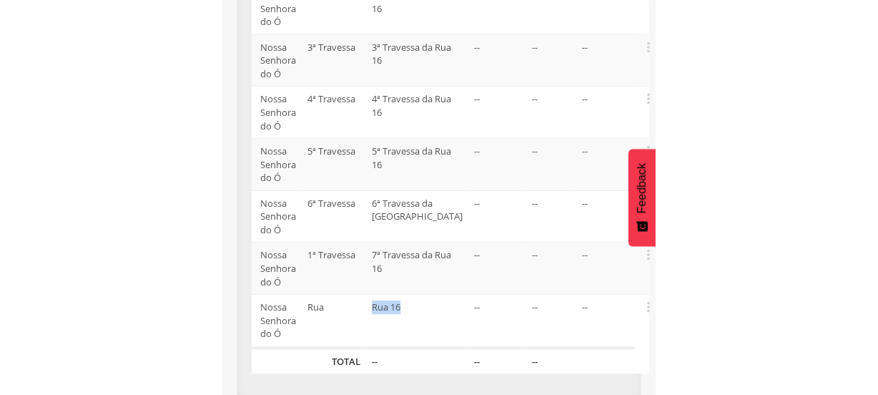
scroll to position [193, 0]
